Goal: Obtain resource: Download file/media

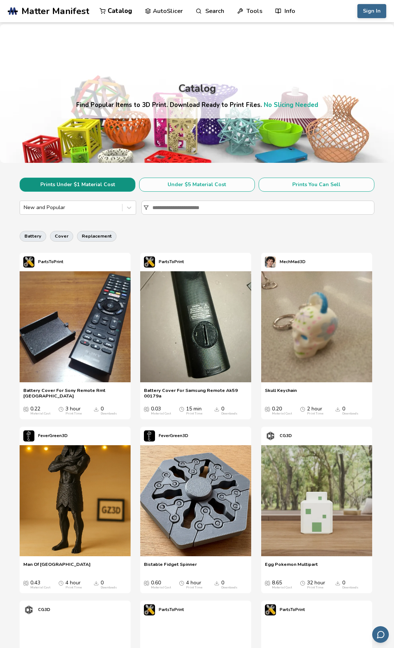
click at [101, 185] on button "Prints Under $1 Material Cost" at bounding box center [78, 185] width 116 height 14
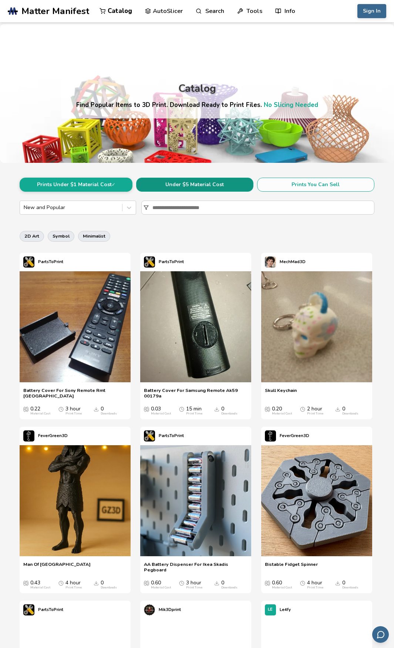
click at [180, 186] on button "Under $5 Material Cost" at bounding box center [194, 185] width 117 height 14
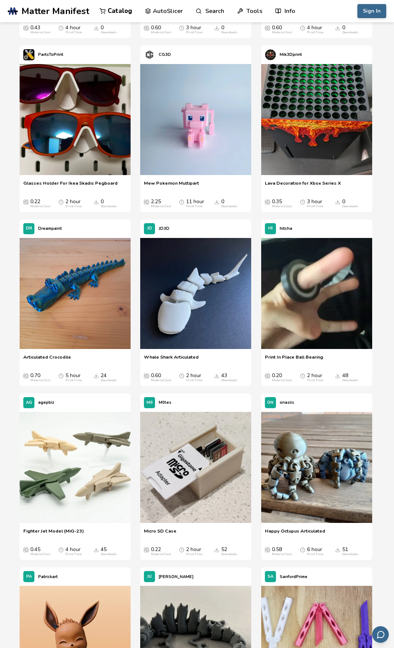
scroll to position [629, 0]
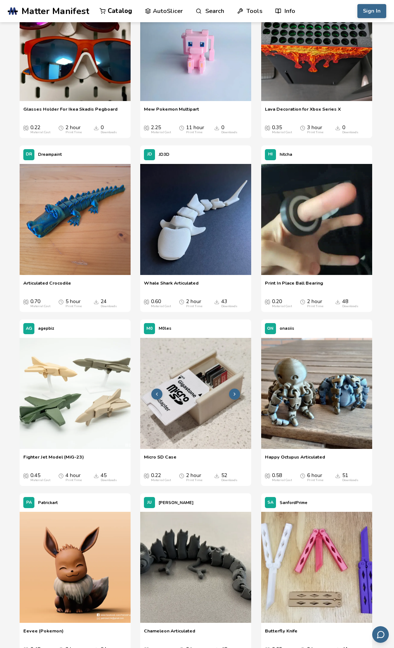
click at [235, 391] on button at bounding box center [234, 393] width 11 height 11
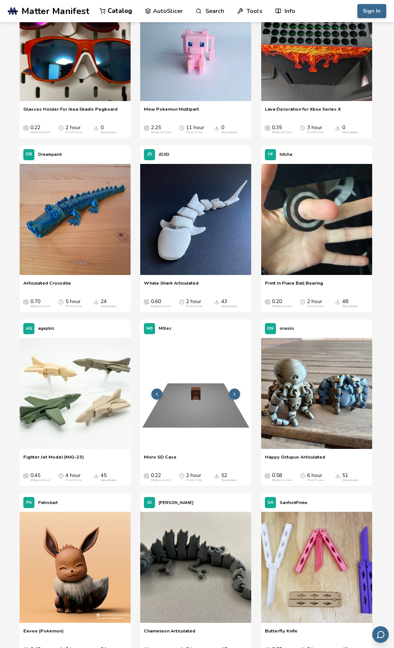
click at [235, 391] on button at bounding box center [234, 393] width 11 height 11
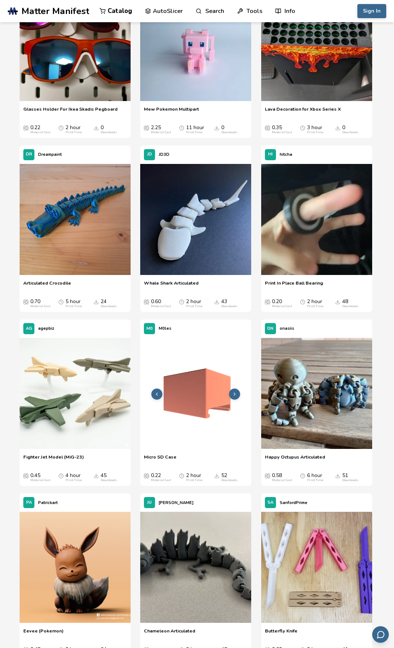
click at [235, 391] on button at bounding box center [234, 393] width 11 height 11
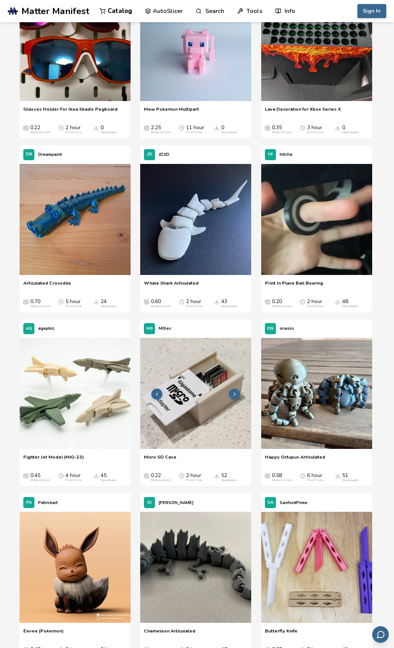
click at [235, 391] on button at bounding box center [234, 393] width 11 height 11
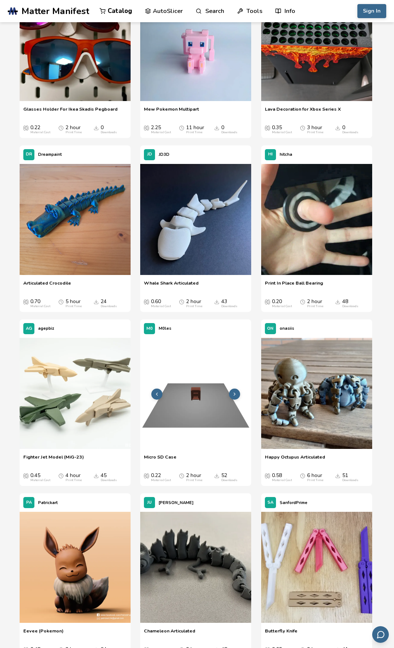
click at [232, 392] on icon at bounding box center [234, 393] width 5 height 5
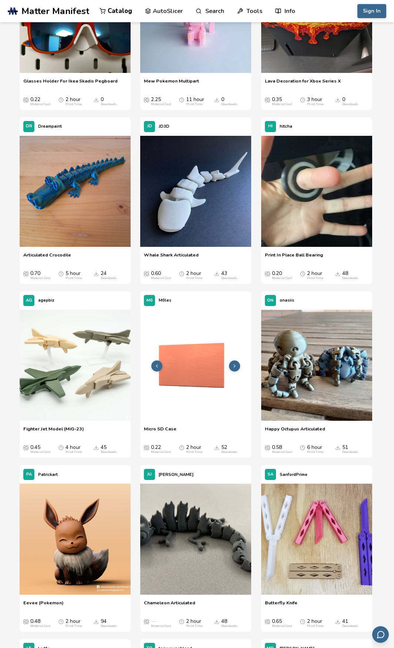
scroll to position [777, 0]
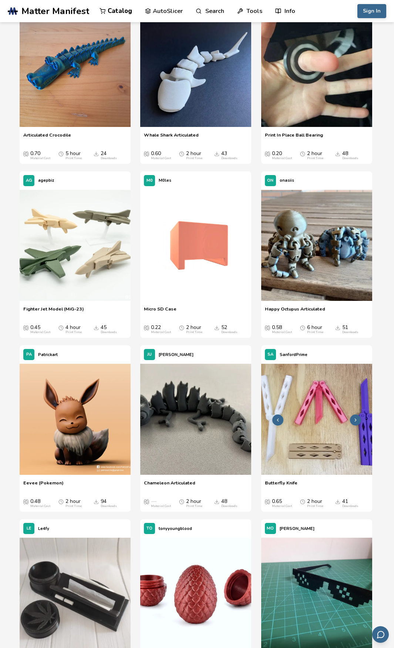
click at [296, 418] on img at bounding box center [316, 419] width 111 height 111
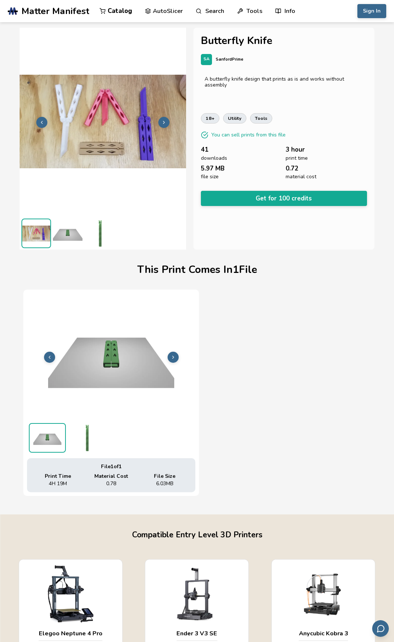
click at [171, 357] on icon at bounding box center [173, 357] width 5 height 5
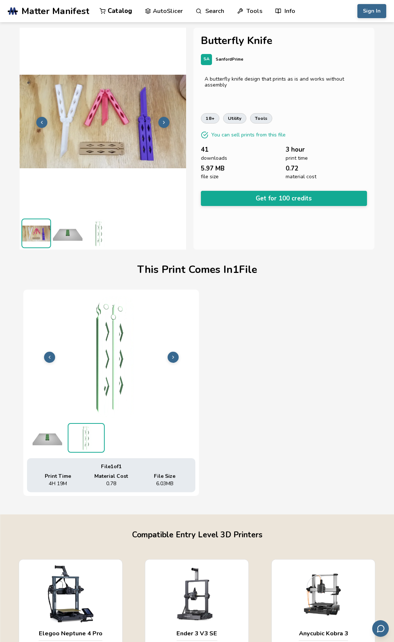
click at [171, 357] on icon at bounding box center [173, 357] width 5 height 5
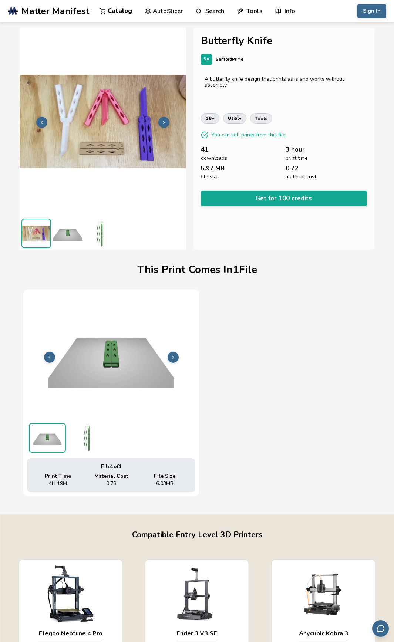
click at [171, 357] on icon at bounding box center [173, 357] width 5 height 5
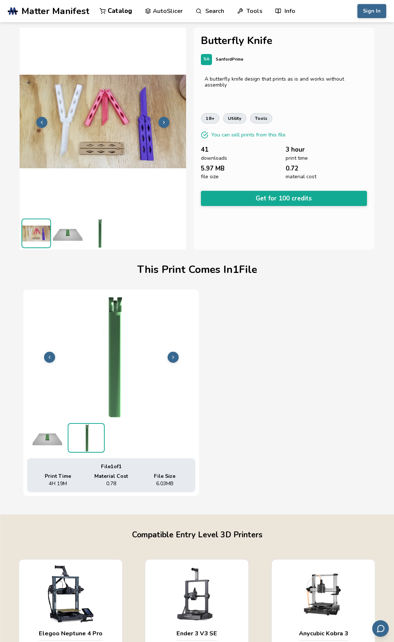
click at [171, 357] on icon at bounding box center [173, 357] width 5 height 5
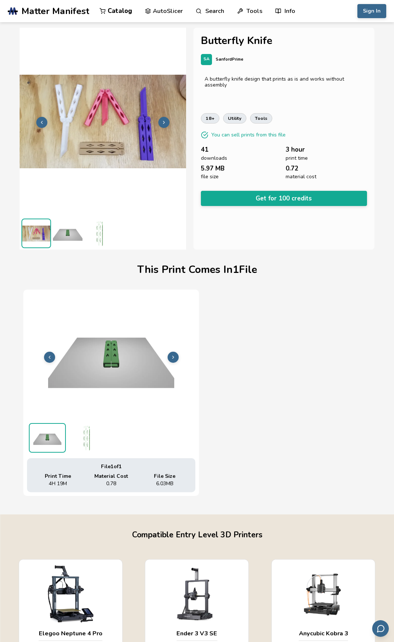
click at [171, 357] on icon at bounding box center [173, 357] width 5 height 5
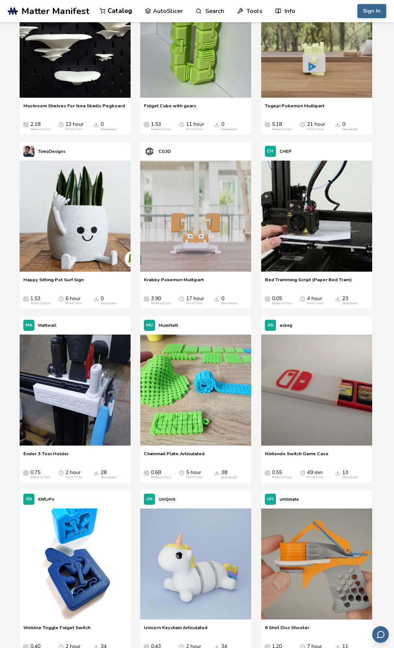
scroll to position [2177, 0]
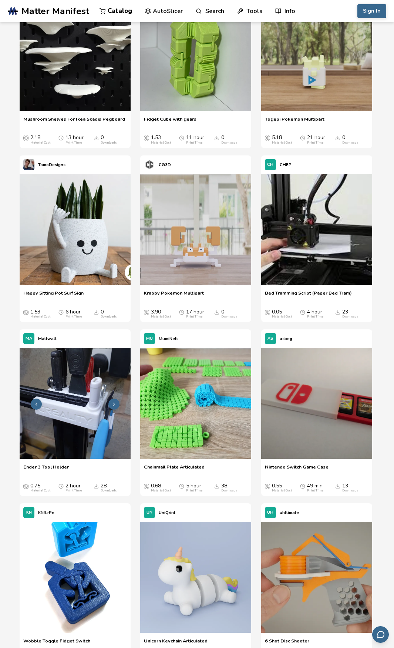
click at [86, 401] on img at bounding box center [75, 403] width 111 height 111
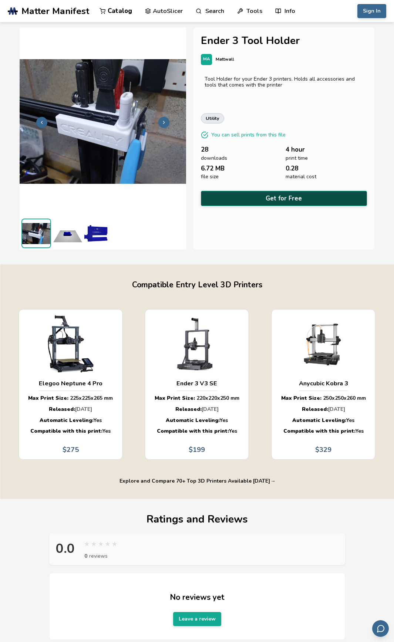
click at [269, 195] on button "Get for Free" at bounding box center [284, 198] width 166 height 15
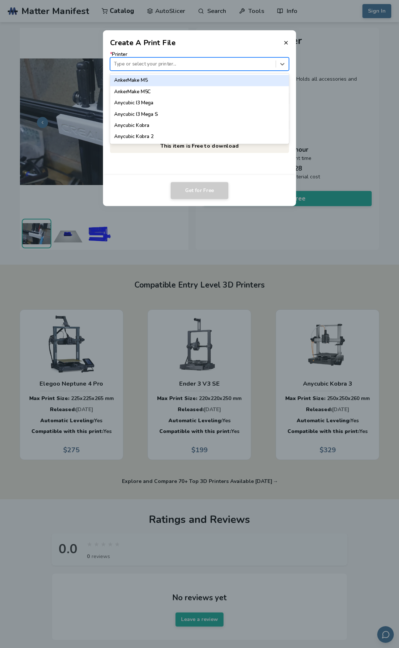
click at [137, 68] on div "Type or select your printer..." at bounding box center [193, 64] width 165 height 10
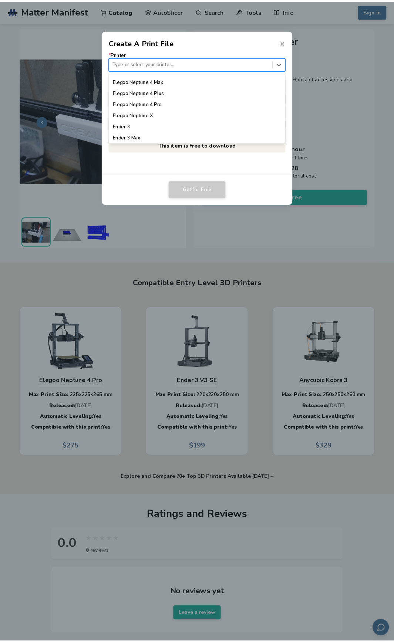
scroll to position [362, 0]
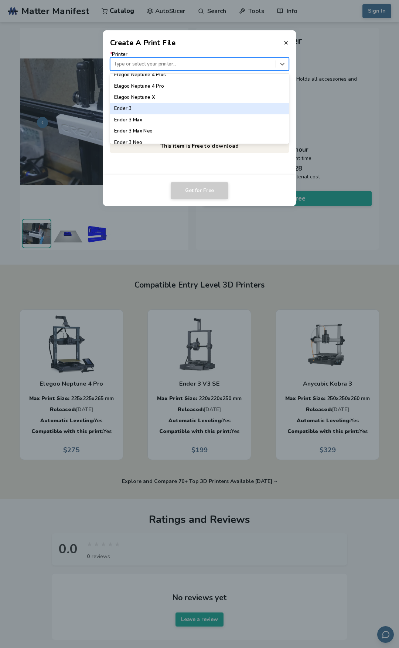
click at [198, 112] on div "Ender 3" at bounding box center [199, 108] width 179 height 11
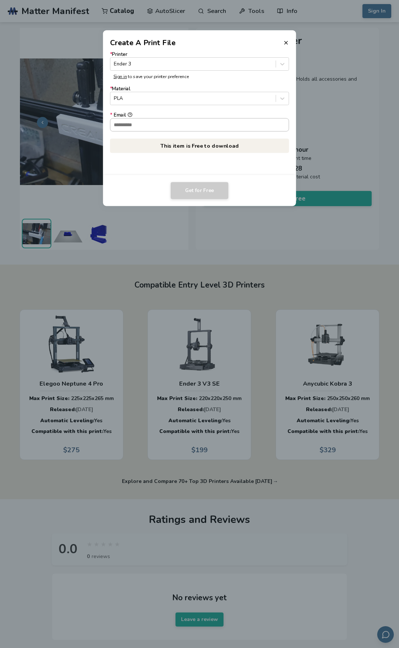
click at [147, 126] on input "* Email" at bounding box center [200, 124] width 179 height 13
type input "**********"
click at [198, 190] on button "Get for Free" at bounding box center [200, 190] width 58 height 17
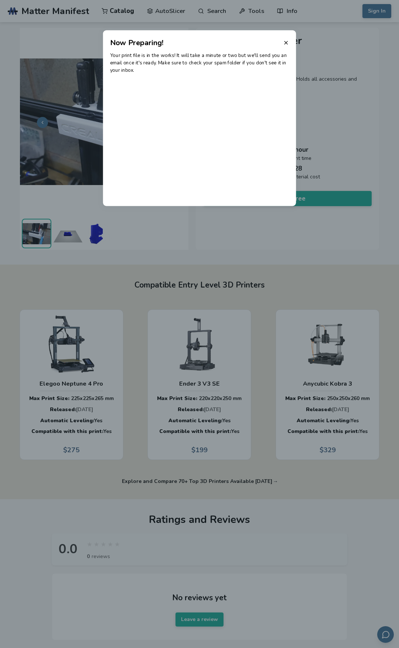
click at [285, 41] on icon at bounding box center [286, 43] width 6 height 6
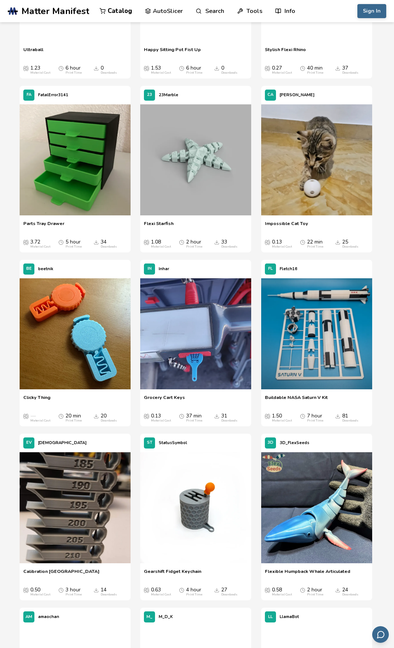
scroll to position [3995, 0]
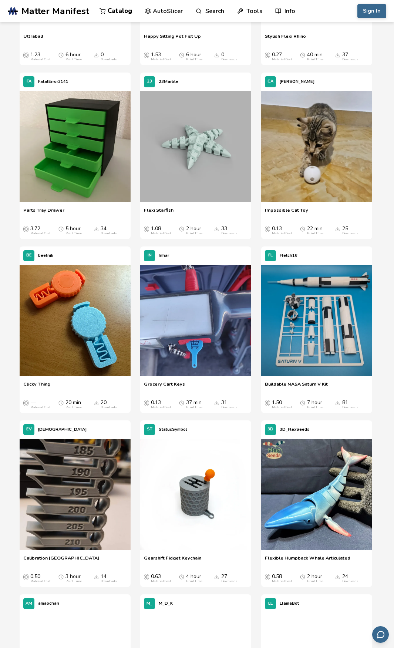
click at [156, 392] on span "Grocery Cart Keys" at bounding box center [164, 386] width 41 height 11
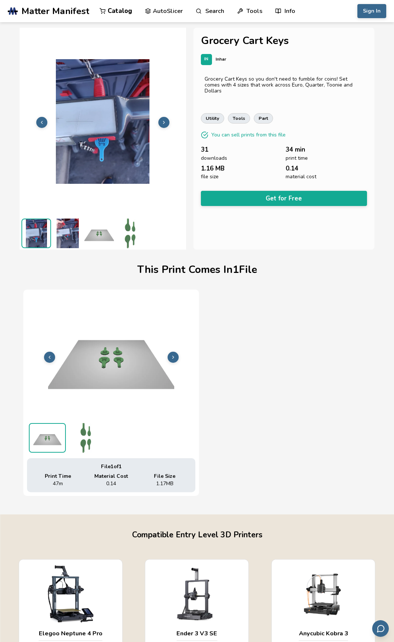
click at [131, 231] on img at bounding box center [131, 234] width 30 height 30
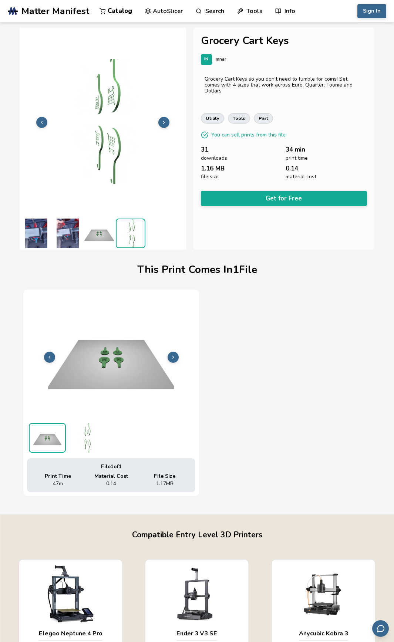
click at [168, 120] on button at bounding box center [163, 122] width 11 height 11
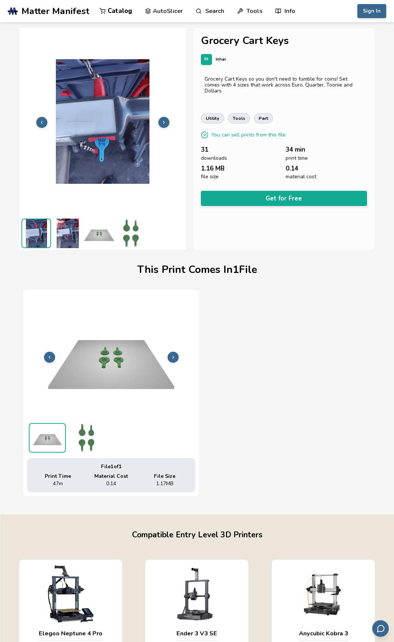
click at [168, 120] on button at bounding box center [163, 122] width 11 height 11
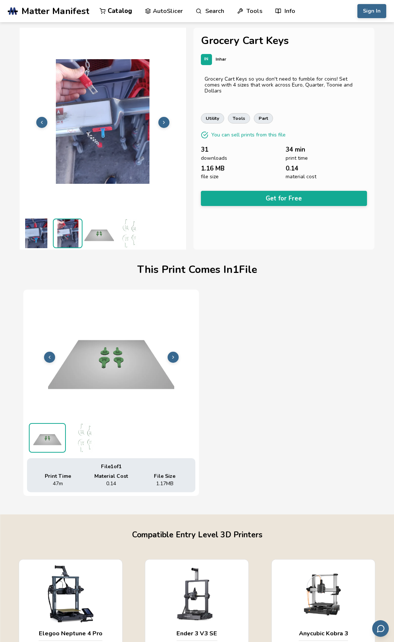
click at [168, 120] on button at bounding box center [163, 122] width 11 height 11
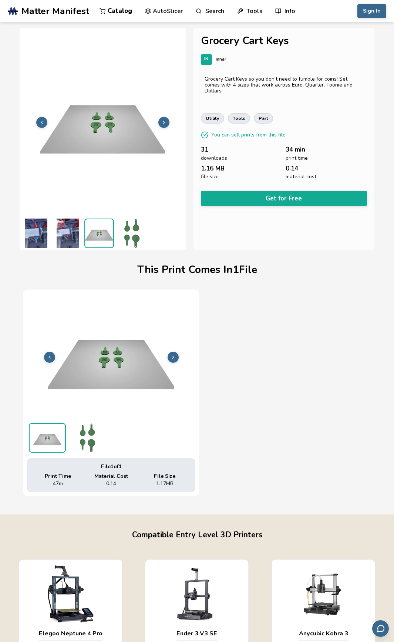
click at [37, 12] on span "Matter Manifest" at bounding box center [55, 11] width 68 height 10
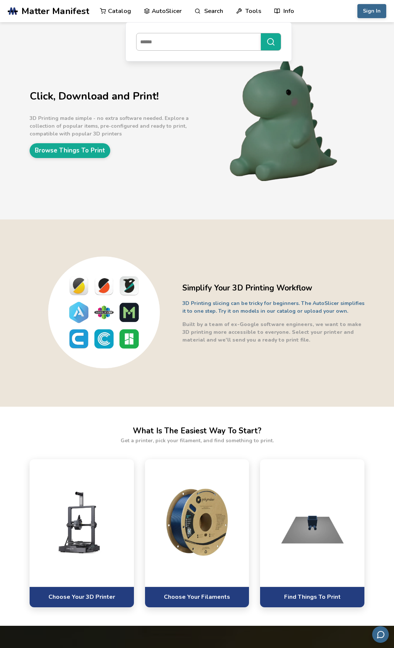
click at [179, 44] on input at bounding box center [196, 41] width 121 height 13
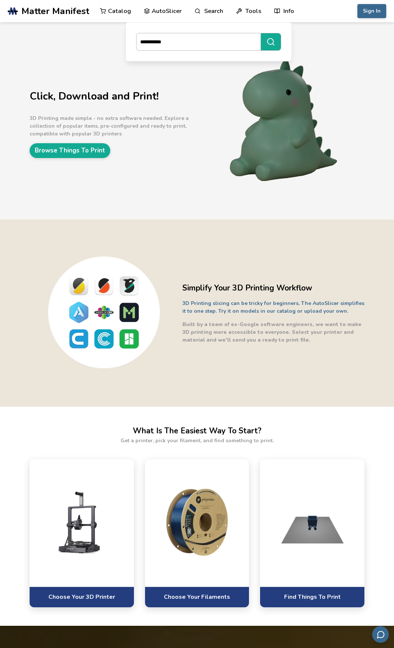
type input "**********"
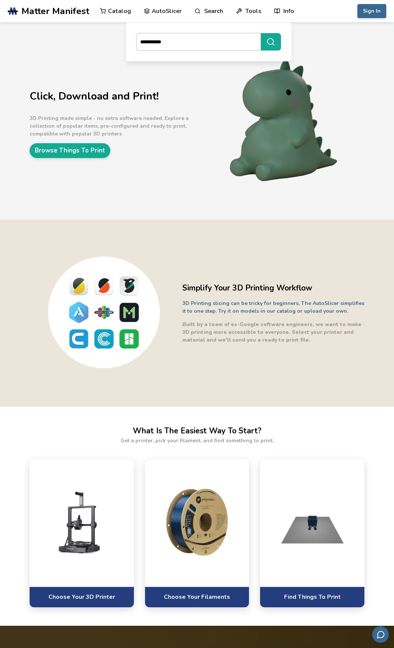
click at [261, 33] on button "**********" at bounding box center [271, 41] width 20 height 17
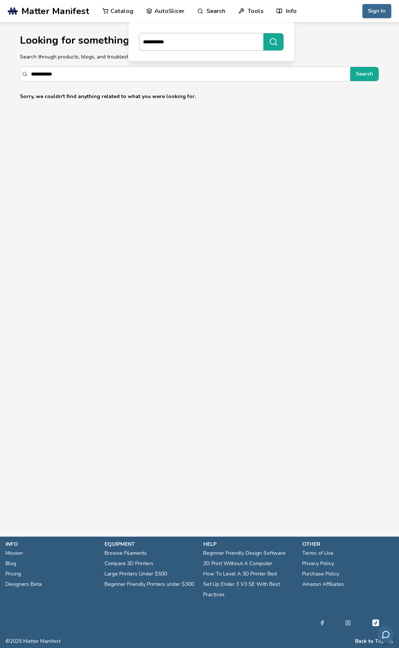
click at [160, 40] on input "**********" at bounding box center [199, 41] width 121 height 13
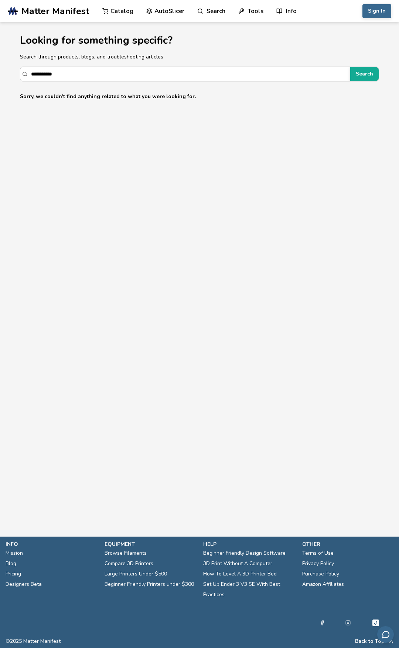
click at [119, 72] on input "**********" at bounding box center [189, 73] width 316 height 13
click at [45, 74] on input "**********" at bounding box center [189, 73] width 316 height 13
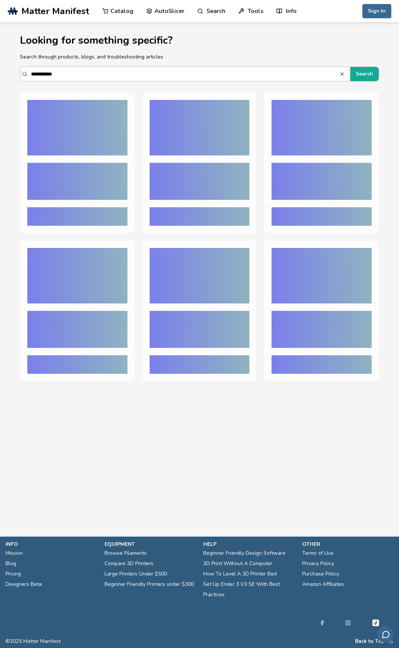
click at [351, 67] on button "Search" at bounding box center [365, 74] width 28 height 14
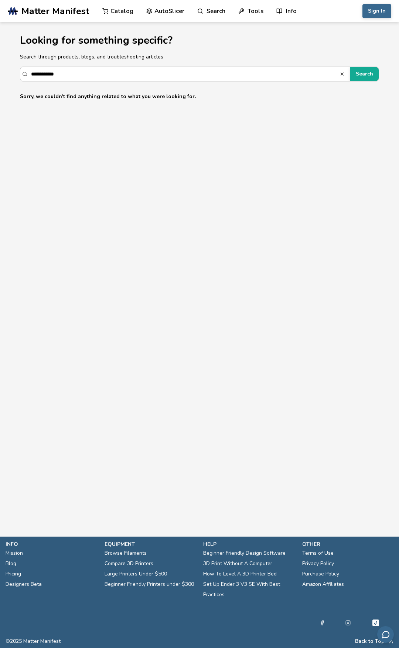
type input "**********"
click at [351, 67] on button "Search" at bounding box center [365, 74] width 28 height 14
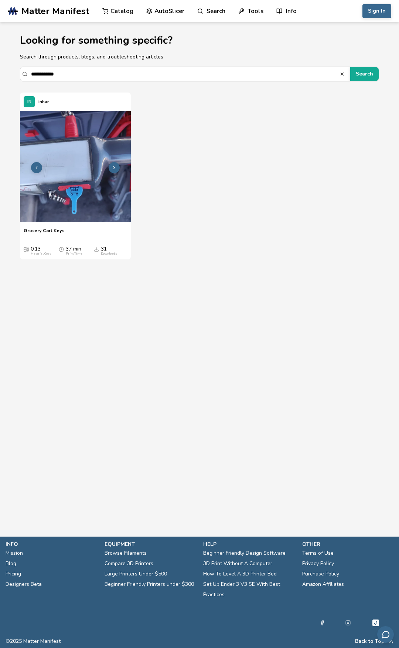
click at [72, 173] on img at bounding box center [75, 166] width 111 height 111
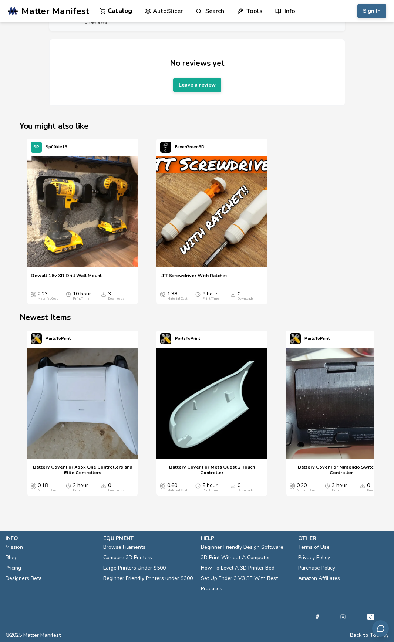
scroll to position [1, 0]
click at [213, 10] on link "Search" at bounding box center [210, 11] width 28 height 22
